Goal: Information Seeking & Learning: Find specific fact

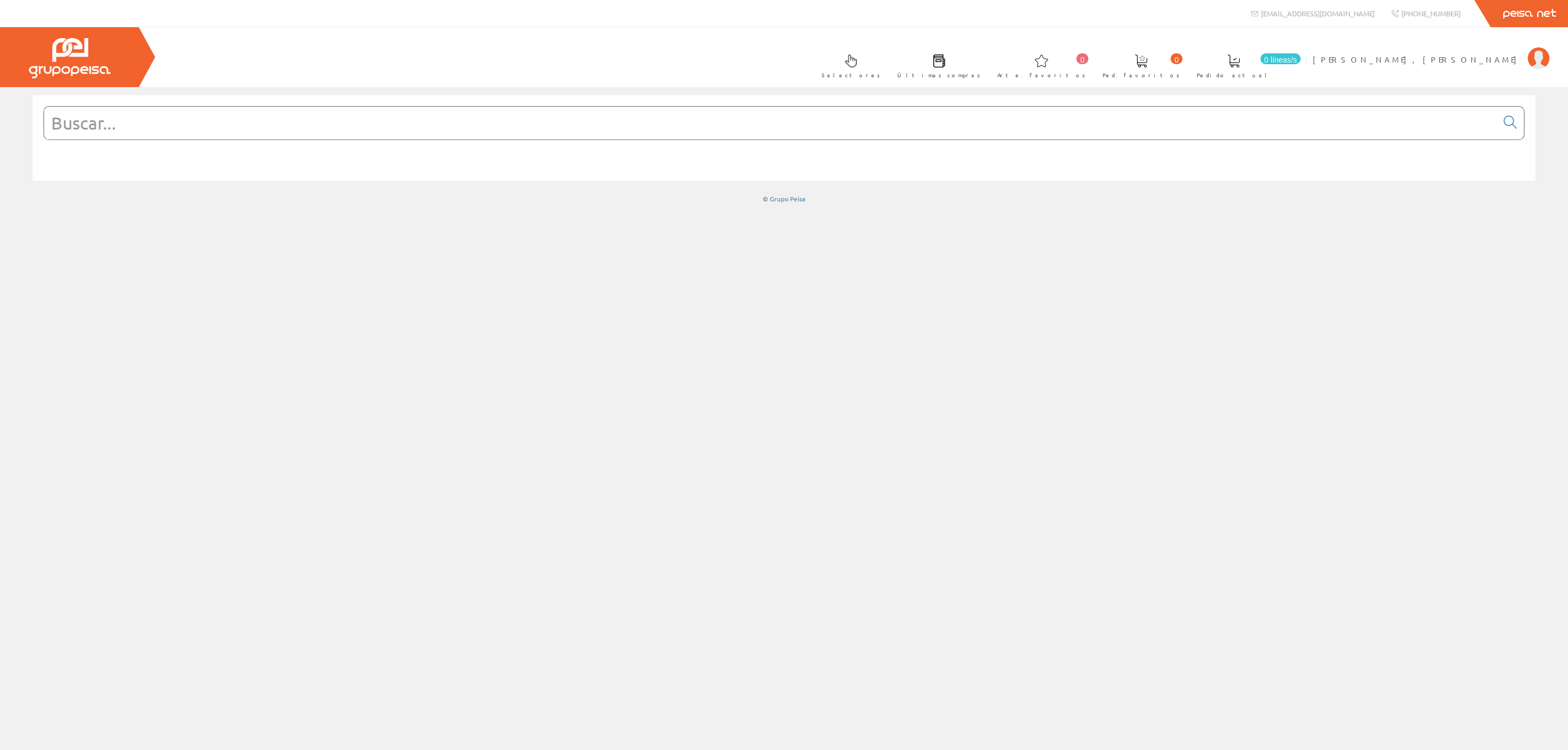
click at [248, 138] on input "text" at bounding box center [770, 122] width 1453 height 33
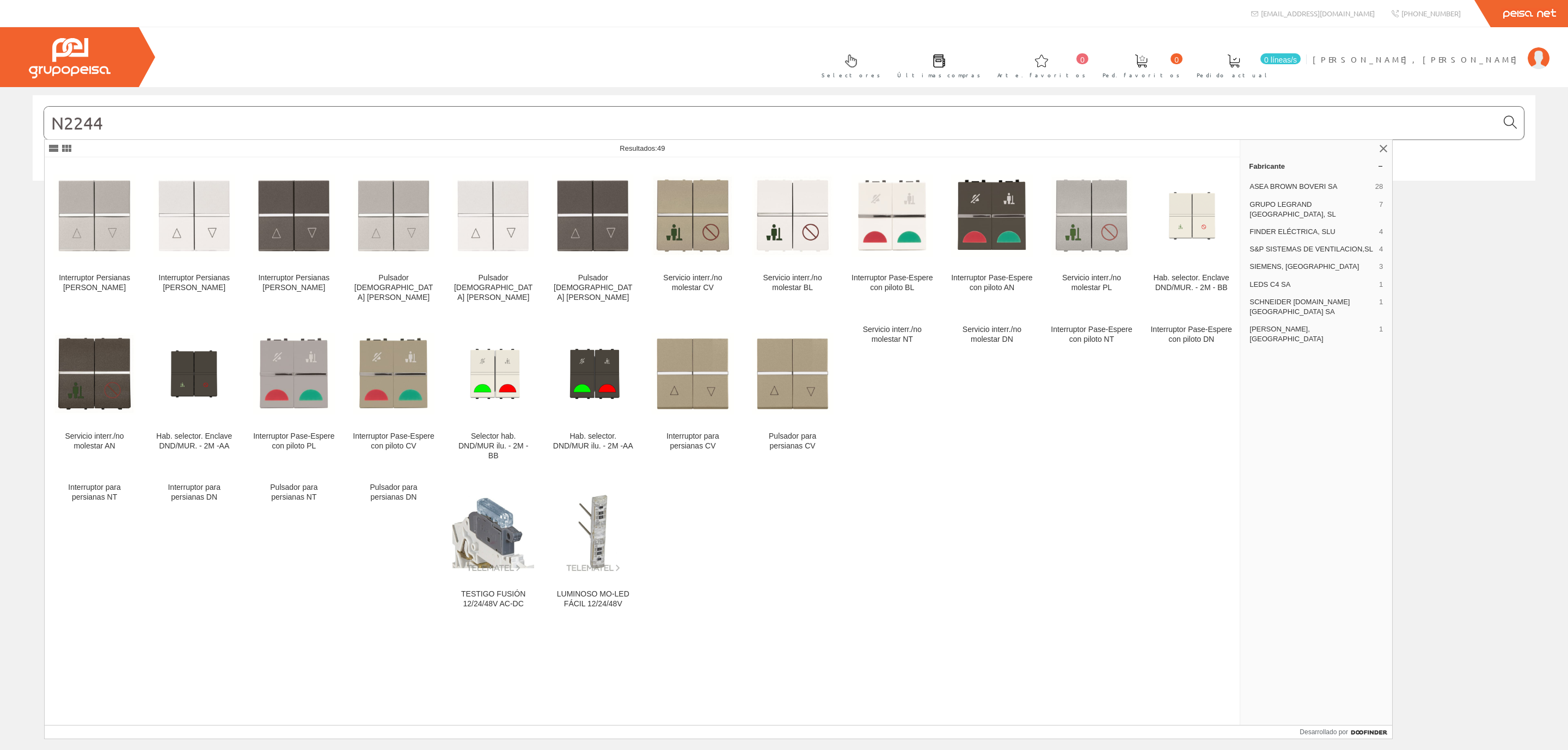
type input "N2244"
click at [1506, 120] on icon at bounding box center [1510, 122] width 13 height 8
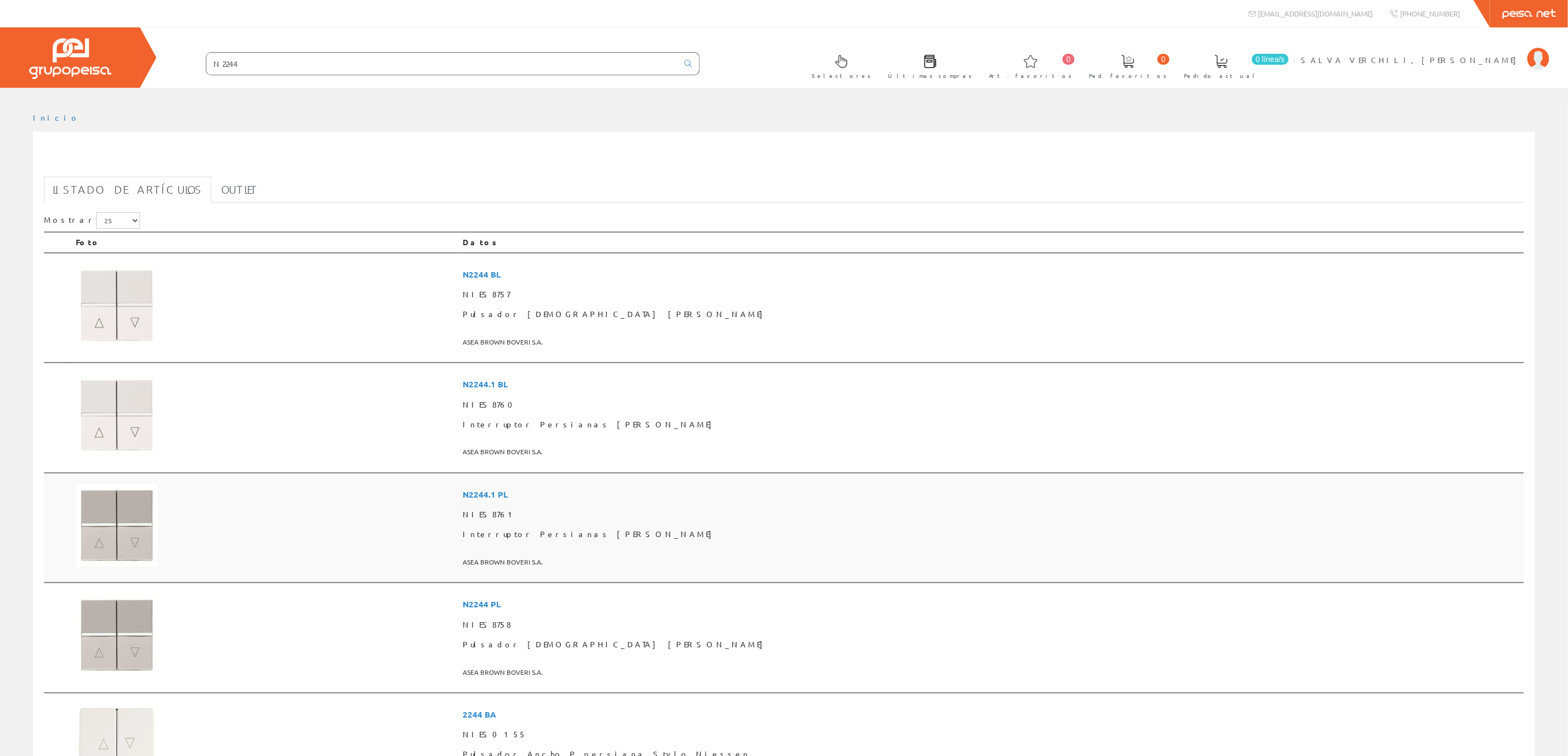
click at [712, 489] on span "N2244.1 PL" at bounding box center [991, 495] width 1057 height 20
